Goal: Task Accomplishment & Management: Manage account settings

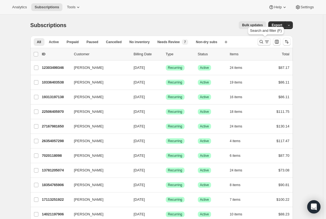
click at [268, 42] on icon "Search and filter results" at bounding box center [267, 42] width 6 height 6
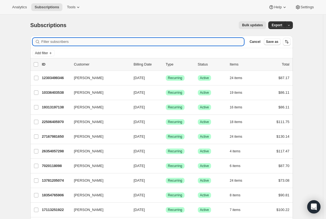
click at [108, 40] on input "Filter subscribers" at bounding box center [142, 42] width 203 height 8
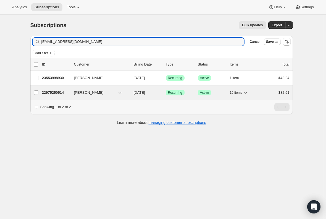
type input "jbianco904@gmail.com"
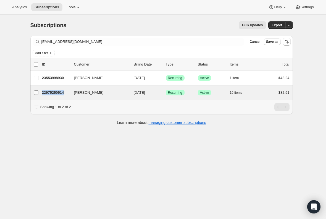
drag, startPoint x: 69, startPoint y: 91, endPoint x: 43, endPoint y: 93, distance: 25.7
click at [43, 93] on div "Jessica Murphy 22975250514 Jessica Murphy 09/16/2025 Success Recurring Success …" at bounding box center [162, 93] width 256 height 8
copy div "Jessica Murphy 22975250514"
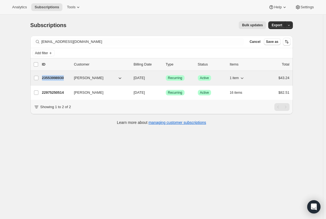
drag, startPoint x: 69, startPoint y: 78, endPoint x: 45, endPoint y: 78, distance: 24.3
click at [42, 76] on div "Jessica Murphy 23553998930 Jessica Murphy 09/15/2025 Success Recurring Success …" at bounding box center [162, 78] width 256 height 8
copy div "Jessica Murphy 23553998930"
click at [59, 75] on p "23553998930" at bounding box center [56, 78] width 28 height 6
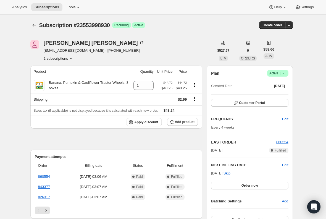
click at [275, 72] on span "Active |" at bounding box center [277, 73] width 17 height 6
click at [274, 93] on span "Cancel subscription" at bounding box center [279, 93] width 31 height 4
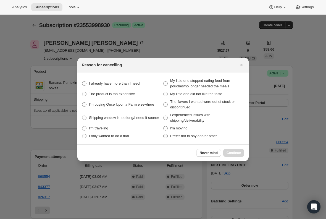
click at [165, 136] on span ":r4h6:" at bounding box center [165, 136] width 4 height 4
click at [163, 134] on other "Prefer not to say and/or other" at bounding box center [163, 134] width 0 height 0
radio other "true"
click at [233, 154] on span "Continue" at bounding box center [233, 152] width 14 height 4
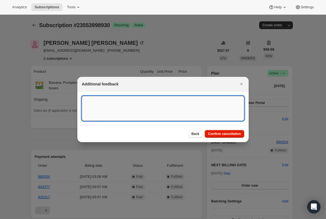
click at [125, 105] on textarea ":r4h6:" at bounding box center [163, 108] width 162 height 25
type textarea "Canceled per req"
click at [214, 133] on span "Confirm cancellation" at bounding box center [224, 133] width 33 height 4
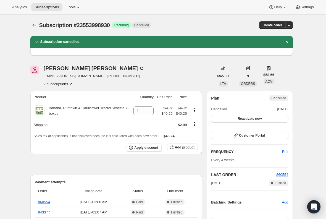
click at [62, 83] on button "2 subscriptions" at bounding box center [59, 84] width 30 height 6
click at [57, 97] on button "22975250514" at bounding box center [60, 93] width 42 height 9
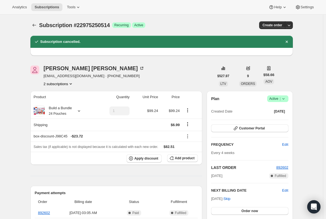
click at [285, 98] on icon at bounding box center [283, 99] width 6 height 6
click at [280, 117] on span "Cancel subscription" at bounding box center [279, 119] width 31 height 4
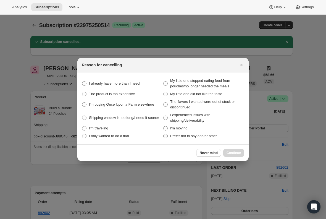
drag, startPoint x: 166, startPoint y: 134, endPoint x: 181, endPoint y: 143, distance: 17.8
click at [166, 134] on span ":r4m4:" at bounding box center [165, 136] width 4 height 4
click at [163, 134] on other "Prefer not to say and/or other" at bounding box center [163, 134] width 0 height 0
radio other "true"
click at [232, 150] on button "Continue" at bounding box center [233, 153] width 21 height 8
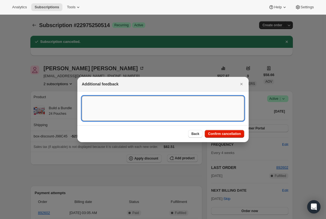
click at [107, 106] on textarea ":r4m4:" at bounding box center [163, 108] width 162 height 25
type textarea "Canceled per req."
drag, startPoint x: 222, startPoint y: 131, endPoint x: 222, endPoint y: 134, distance: 3.0
click at [222, 132] on button "Confirm cancellation" at bounding box center [223, 134] width 39 height 8
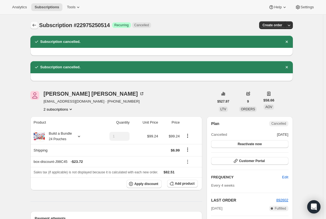
click at [33, 26] on icon "Subscriptions" at bounding box center [34, 25] width 6 height 6
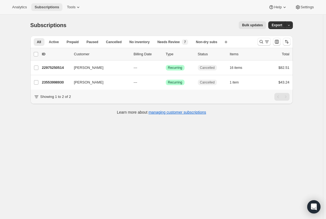
click at [42, 5] on span "Subscriptions" at bounding box center [46, 7] width 25 height 4
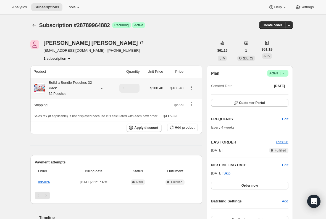
drag, startPoint x: 62, startPoint y: 87, endPoint x: 69, endPoint y: 87, distance: 7.5
click at [69, 87] on div "Build a Bundle Pouches 32 Pack 32 Pouches" at bounding box center [70, 88] width 50 height 17
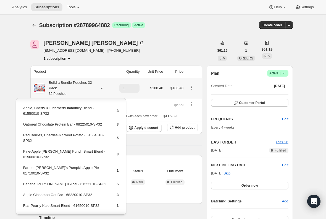
scroll to position [28, 0]
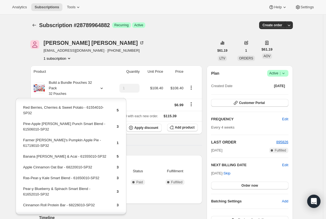
click at [155, 148] on div "Product Quantity Unit Price Price Build a Bundle Pouches 32 Pack 32 Pouches 1 $…" at bounding box center [116, 176] width 172 height 223
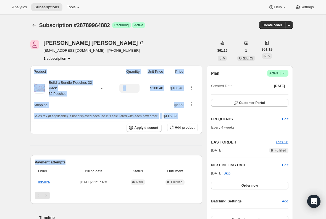
drag, startPoint x: 113, startPoint y: 141, endPoint x: 144, endPoint y: 154, distance: 33.4
click at [144, 154] on div "Product Quantity Unit Price Price Build a Bundle Pouches 32 Pack 32 Pouches 1 $…" at bounding box center [116, 176] width 172 height 223
click at [92, 145] on div "Product Quantity Unit Price Price Build a Bundle Pouches 32 Pack 32 Pouches 1 $…" at bounding box center [116, 176] width 172 height 223
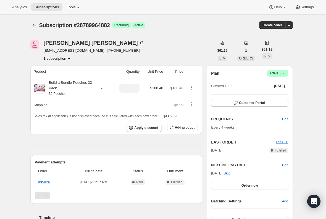
click at [21, 185] on div "Subscription #28789964882. This page is ready Subscription #28789964882 Success…" at bounding box center [161, 214] width 323 height 399
